Goal: Information Seeking & Learning: Learn about a topic

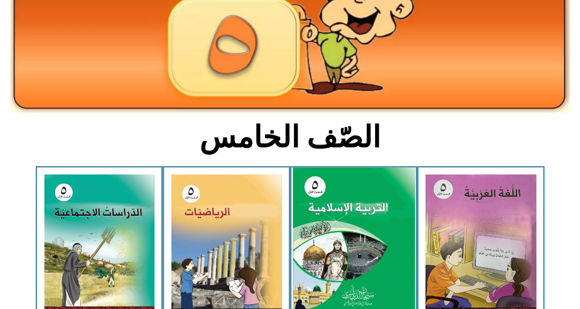
scroll to position [138, 0]
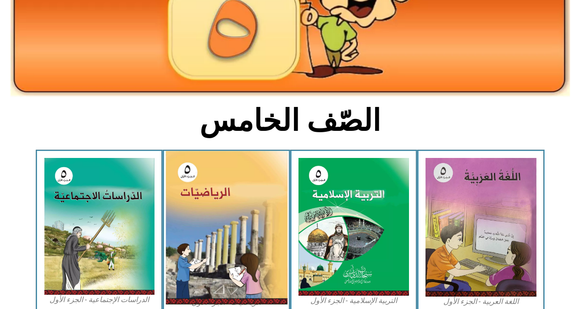
click at [184, 223] on img at bounding box center [227, 227] width 122 height 153
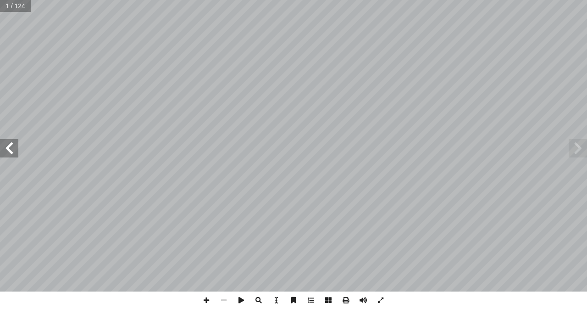
click at [11, 150] on span at bounding box center [9, 148] width 18 height 18
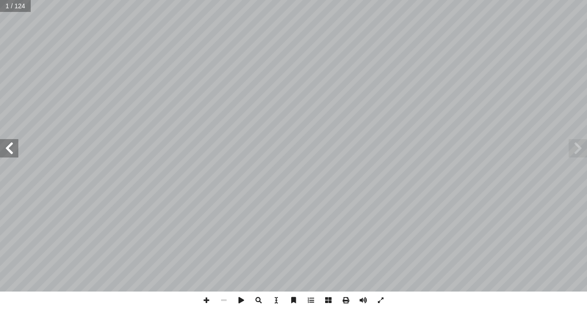
click at [11, 150] on span at bounding box center [9, 148] width 18 height 18
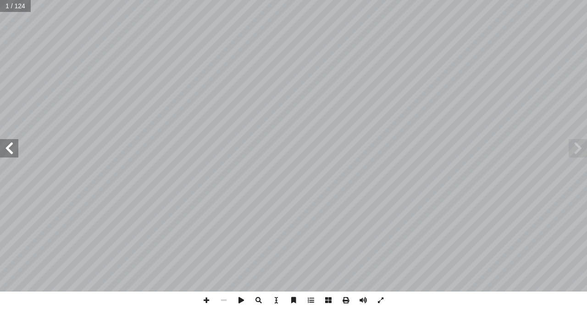
click at [11, 150] on span at bounding box center [9, 148] width 18 height 18
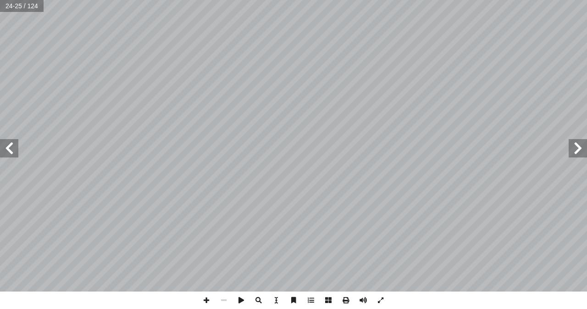
click at [11, 150] on span at bounding box center [9, 148] width 18 height 18
click at [204, 294] on span at bounding box center [206, 299] width 17 height 17
click at [201, 297] on span at bounding box center [206, 299] width 17 height 17
click at [207, 296] on span at bounding box center [206, 299] width 17 height 17
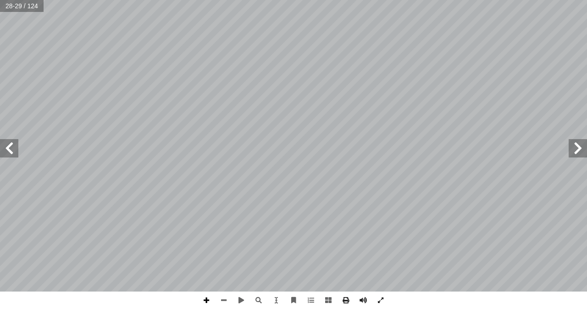
click at [206, 297] on span at bounding box center [206, 299] width 17 height 17
click at [0, 144] on span at bounding box center [9, 148] width 18 height 18
click at [6, 143] on span at bounding box center [9, 148] width 18 height 18
click at [7, 150] on span at bounding box center [9, 148] width 18 height 18
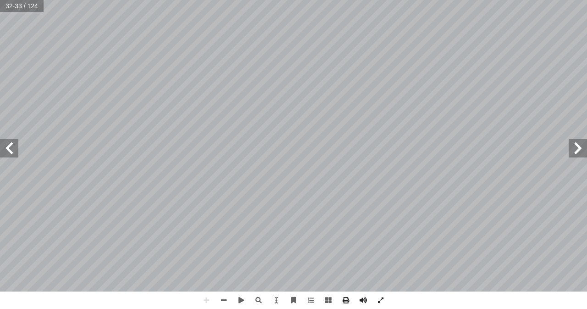
click at [7, 150] on span at bounding box center [9, 148] width 18 height 18
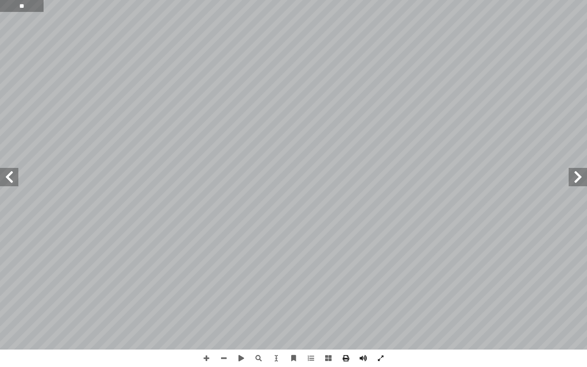
type input "**"
